Goal: Find specific page/section: Find specific page/section

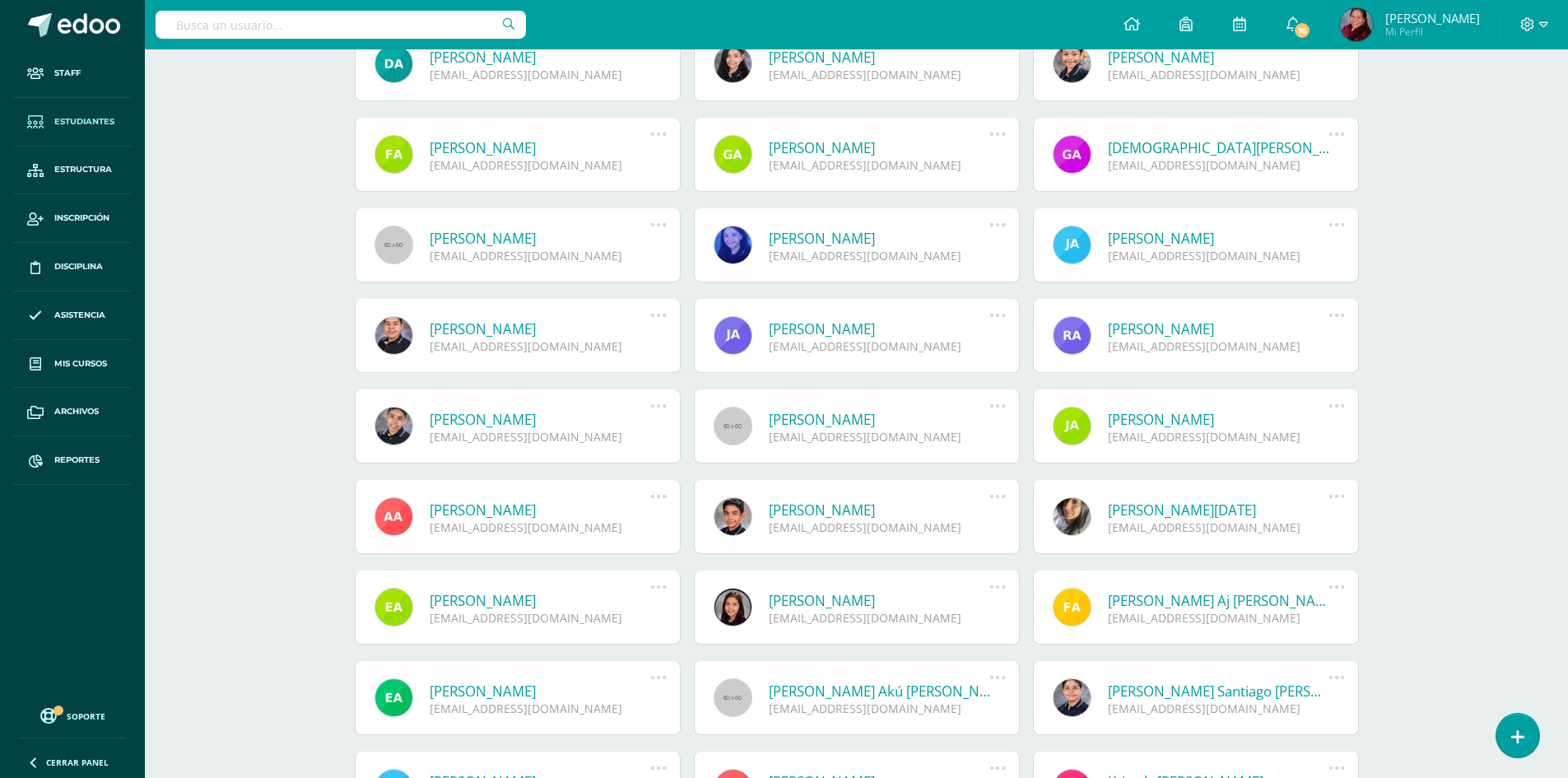
drag, startPoint x: 254, startPoint y: 415, endPoint x: 248, endPoint y: 407, distance: 10.0
click at [253, 415] on div "Estudiantes Archivo de Estudiantes Archivo de Estudiantes Acá podrás realizar u…" at bounding box center [857, 360] width 1423 height 1295
click at [88, 124] on span "Estudiantes" at bounding box center [84, 121] width 60 height 13
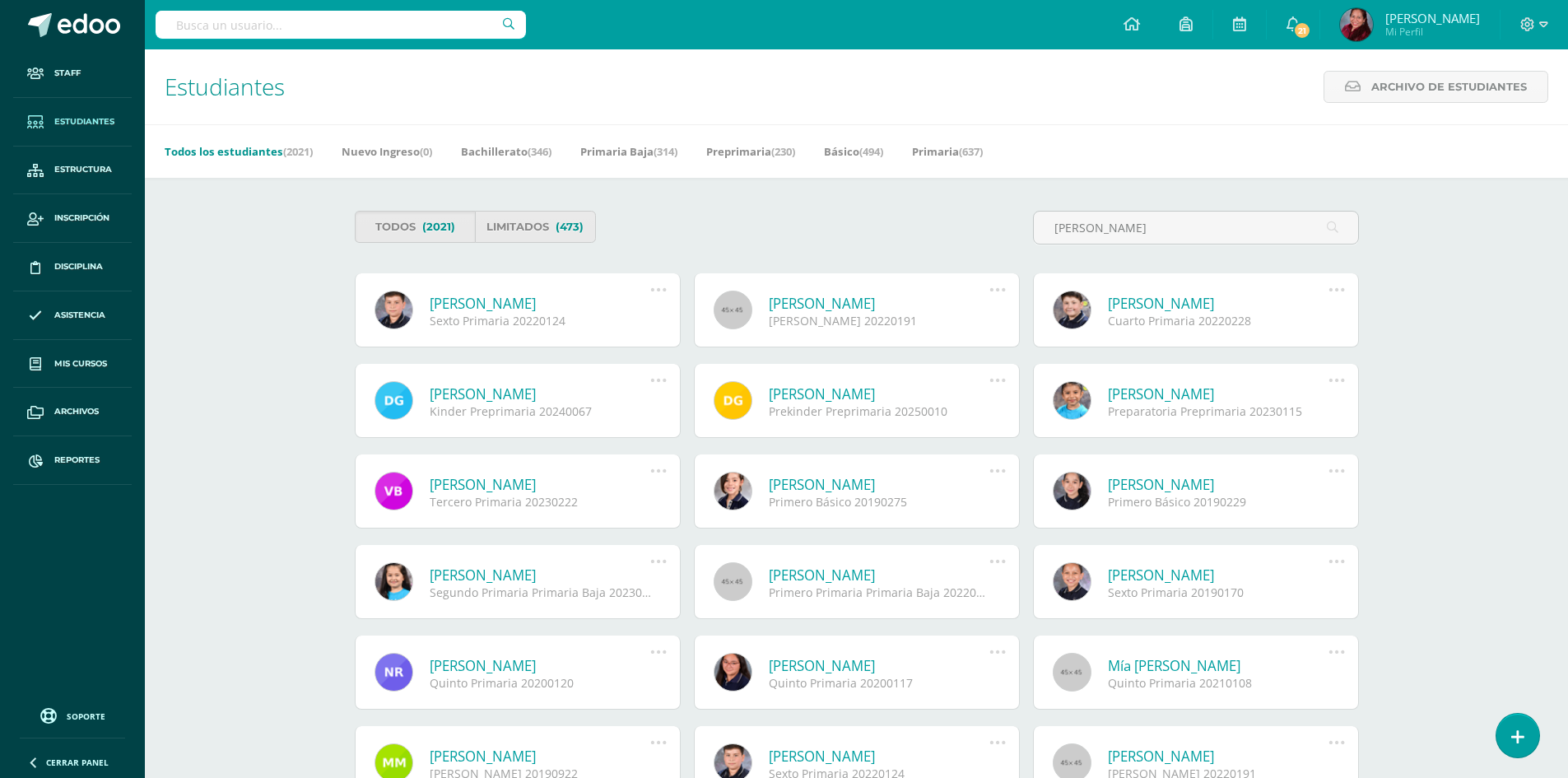
type input "[PERSON_NAME]"
click at [516, 305] on link "[PERSON_NAME]" at bounding box center [540, 303] width 222 height 19
